Goal: Information Seeking & Learning: Obtain resource

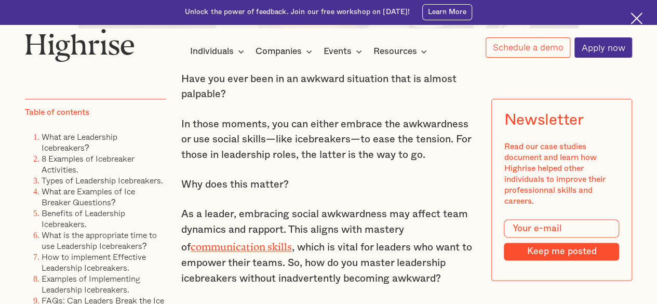
scroll to position [565, 0]
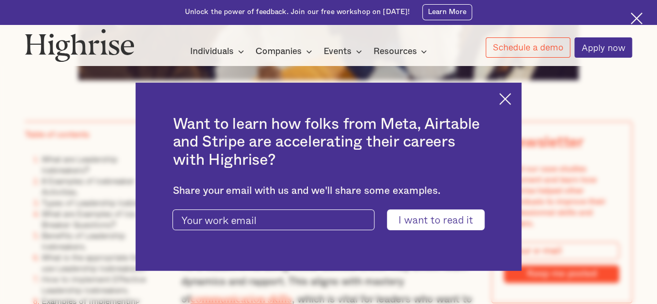
click at [502, 99] on div "Want to learn how folks from Meta, Airtable and Stripe are accelerating their c…" at bounding box center [329, 177] width 386 height 188
click at [510, 102] on img at bounding box center [505, 99] width 12 height 12
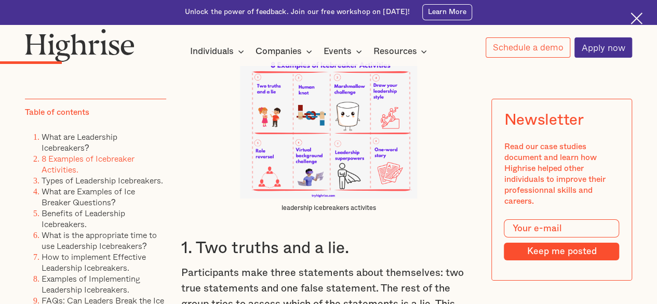
scroll to position [1812, 0]
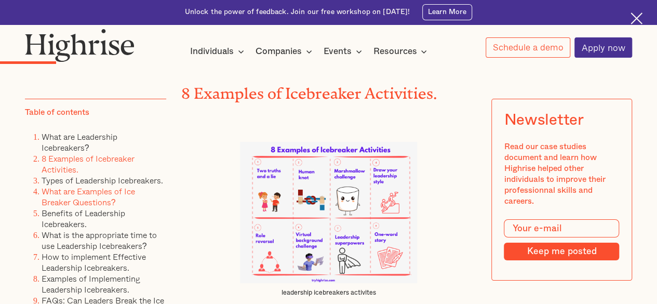
scroll to position [1767, 0]
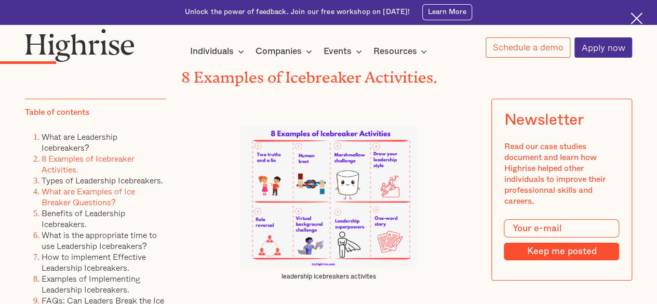
click at [78, 193] on link "What are Examples of Ice Breaker Questions?" at bounding box center [89, 196] width 94 height 23
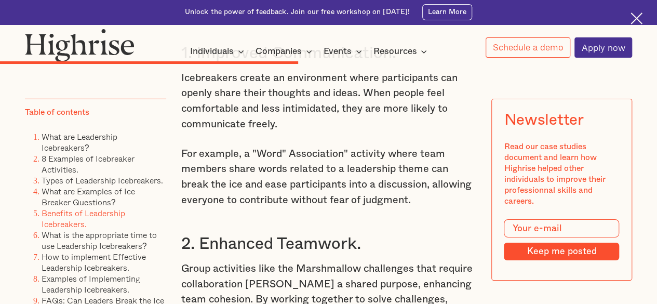
scroll to position [5656, 0]
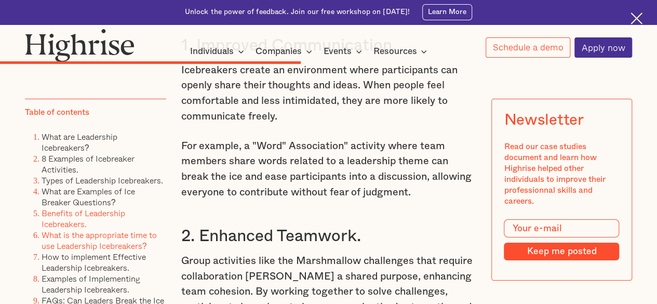
click at [122, 249] on link "What is the appropriate time to use Leadership Icebreakers?" at bounding box center [99, 240] width 115 height 23
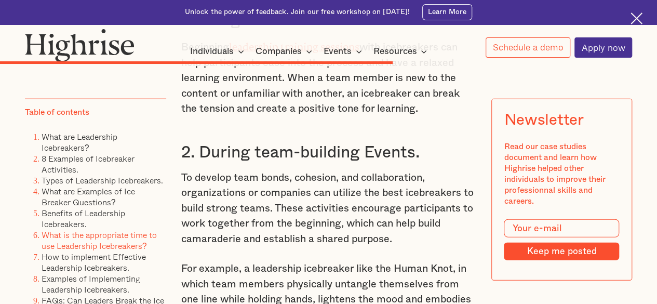
scroll to position [7170, 0]
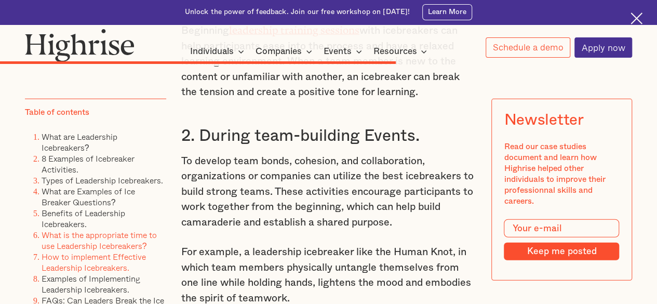
click at [94, 267] on link "How to implement Effective Leadership Icebreakers." at bounding box center [94, 261] width 104 height 23
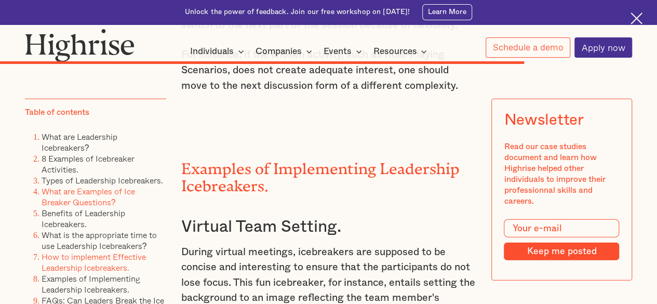
scroll to position [9254, 0]
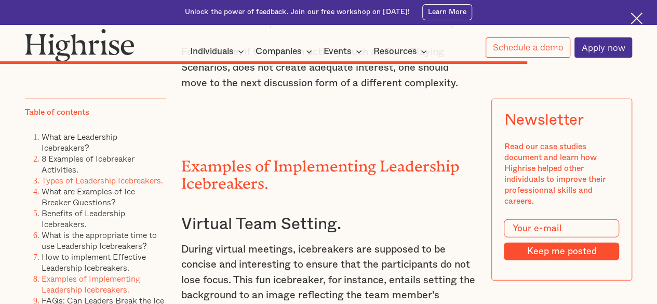
click at [84, 186] on link "Types of Leadership Icebreakers." at bounding box center [103, 180] width 122 height 12
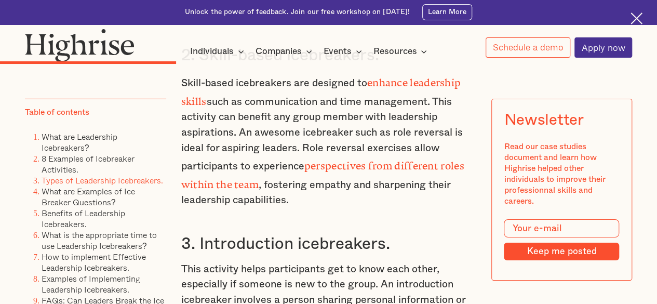
scroll to position [3658, 0]
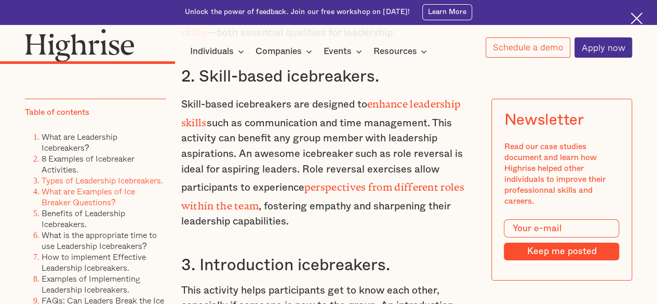
click at [118, 196] on link "What are Examples of Ice Breaker Questions?" at bounding box center [89, 196] width 94 height 23
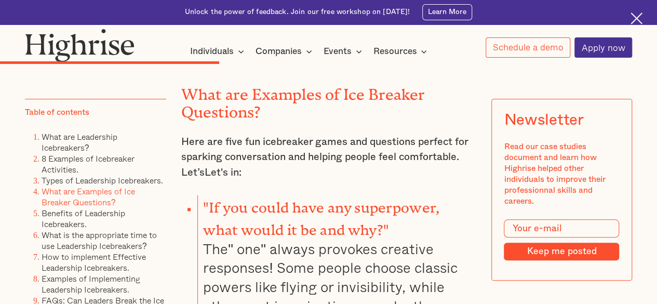
scroll to position [4357, 0]
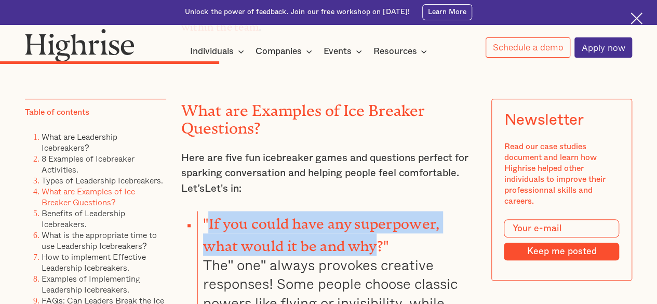
drag, startPoint x: 209, startPoint y: 195, endPoint x: 340, endPoint y: 216, distance: 133.1
click at [340, 216] on strong ""If you could have any superpower, what would it be and why?"" at bounding box center [321, 231] width 236 height 31
copy strong "If you could have any superpower, what would it be and why"
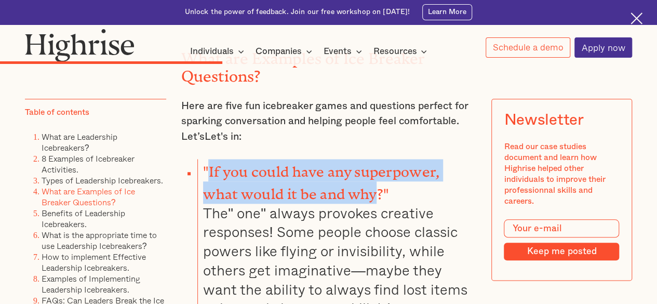
copy strong "If you could have any superpower, what would it be and why"
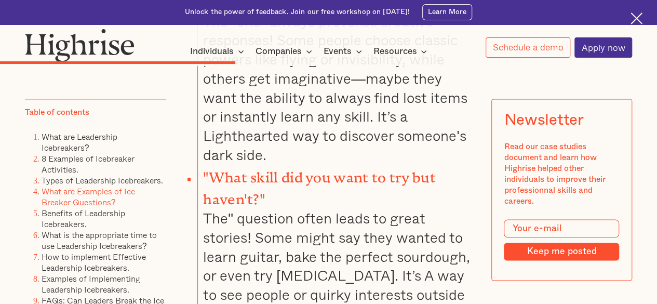
scroll to position [4617, 0]
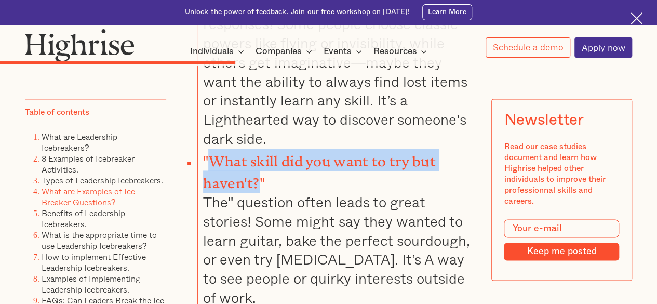
drag, startPoint x: 211, startPoint y: 129, endPoint x: 258, endPoint y: 150, distance: 51.0
click at [260, 153] on strong ""What skill did you want to try but haven't?"" at bounding box center [319, 168] width 233 height 31
copy strong "What skill did you want to try but haven't?"
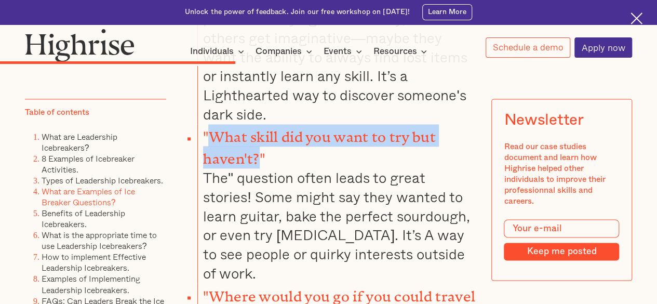
scroll to position [4721, 0]
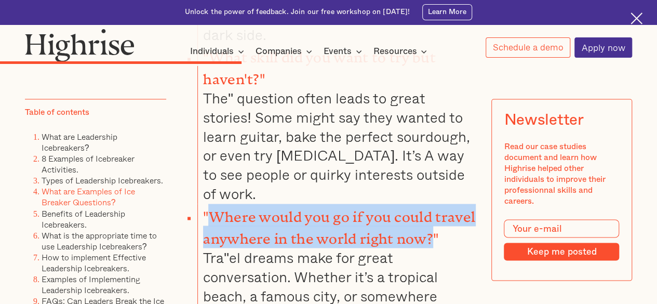
drag, startPoint x: 211, startPoint y: 182, endPoint x: 430, endPoint y: 194, distance: 219.6
click at [430, 208] on strong ""Where would you go if you could travel anywhere in the world right now?"" at bounding box center [339, 223] width 272 height 31
copy strong "Where would you go if you could travel anywhere in the world right now?"
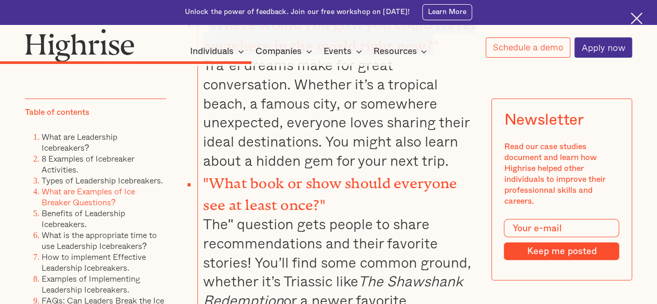
scroll to position [4928, 0]
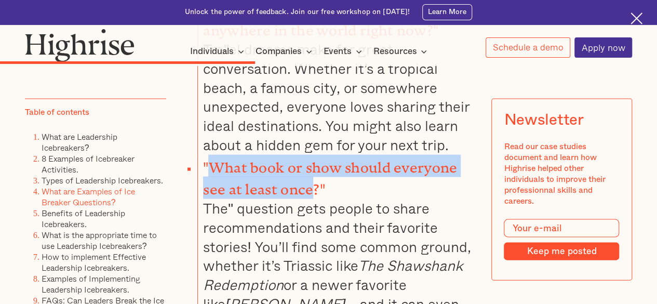
drag, startPoint x: 211, startPoint y: 124, endPoint x: 312, endPoint y: 147, distance: 103.5
click at [312, 160] on strong ""What book or show should everyone see at least once?"" at bounding box center [330, 175] width 254 height 31
copy strong "What book or show should everyone see at least once"
copy strong "What book or show should everyone see at least once?"
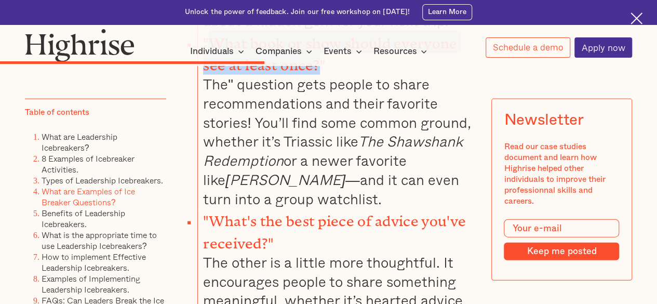
scroll to position [5084, 0]
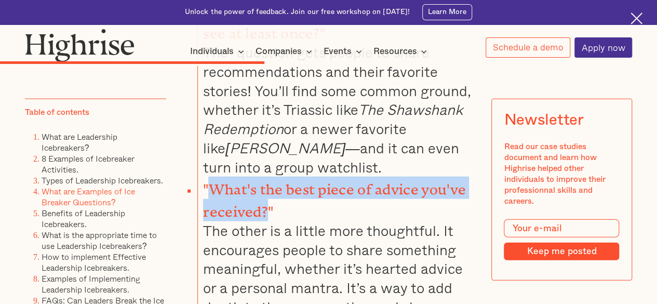
drag, startPoint x: 209, startPoint y: 147, endPoint x: 263, endPoint y: 165, distance: 57.5
click at [263, 181] on strong ""What's the best piece of advice you've received?"" at bounding box center [334, 196] width 263 height 31
copy strong "What's the best piece of advice you've received?"
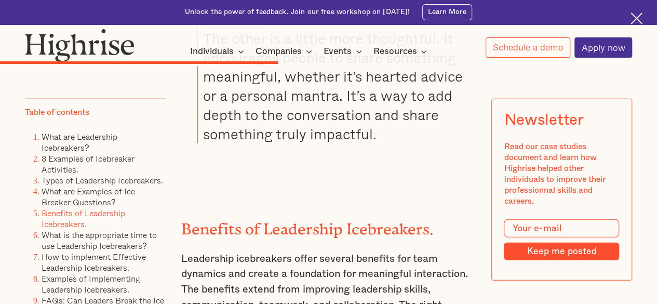
scroll to position [5292, 0]
